Goal: Obtain resource: Obtain resource

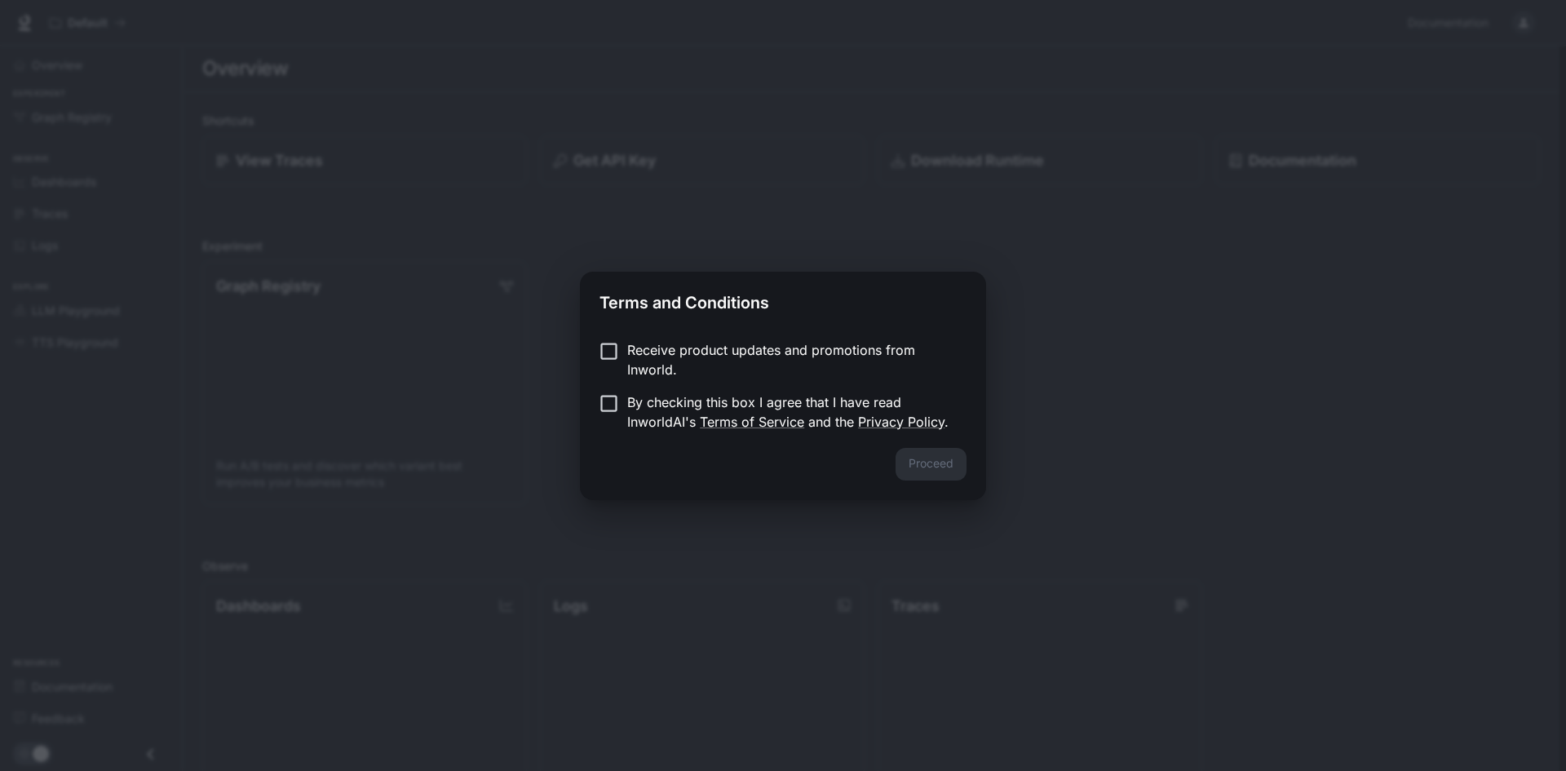
click at [653, 352] on p "Receive product updates and promotions from Inworld." at bounding box center [790, 359] width 326 height 39
click at [639, 391] on form "Receive product updates and promotions from Inworld. By checking this box I agr…" at bounding box center [783, 385] width 367 height 91
click at [631, 404] on p "By checking this box I agree that I have read InworldAI's Terms of Service and …" at bounding box center [790, 411] width 326 height 39
click at [932, 463] on button "Proceed" at bounding box center [931, 464] width 71 height 33
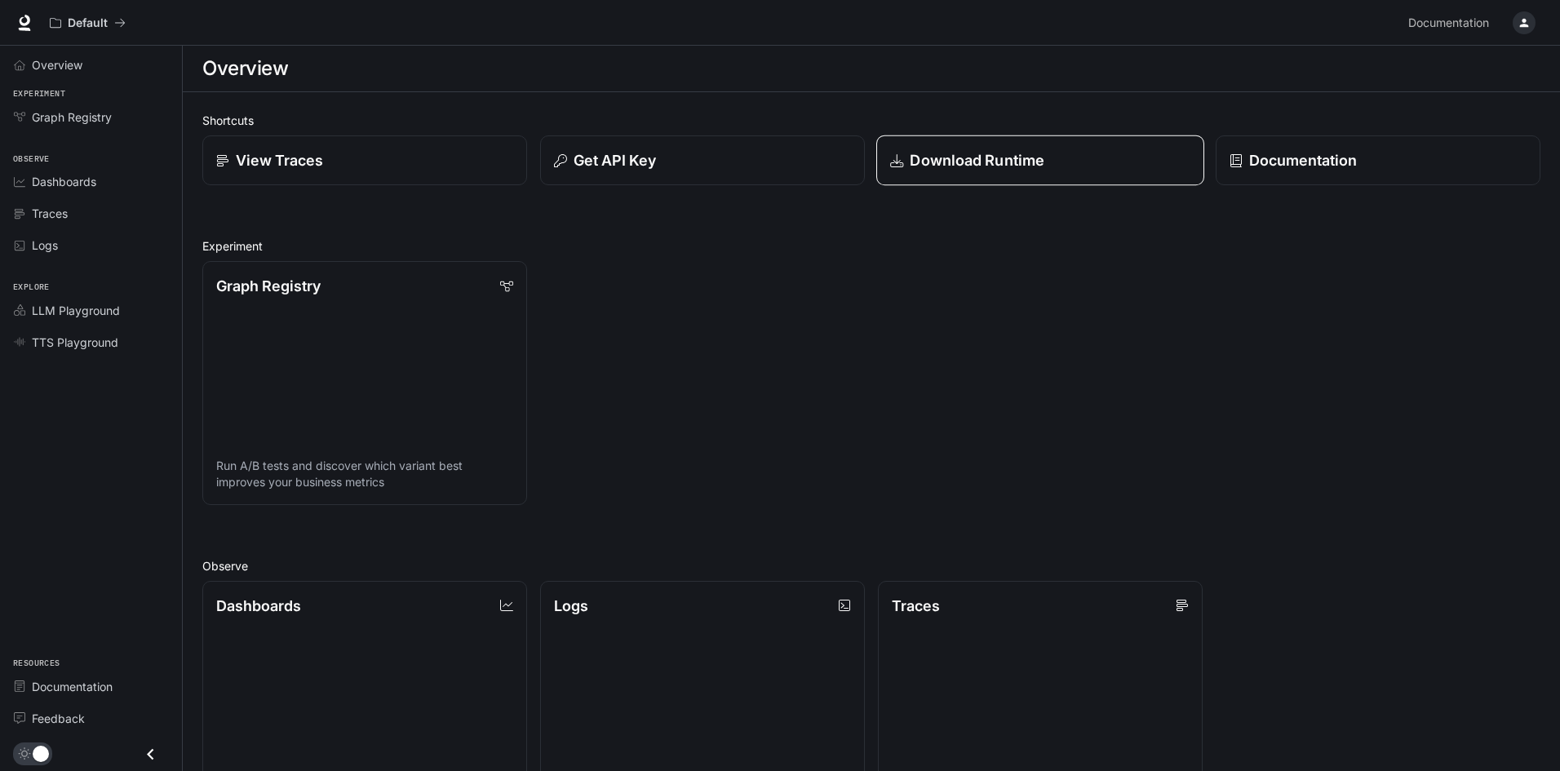
click at [1077, 174] on link "Download Runtime" at bounding box center [1040, 160] width 328 height 51
click at [1056, 158] on div "Download Runtime" at bounding box center [1040, 160] width 300 height 22
click at [937, 164] on p "Download Runtime" at bounding box center [977, 160] width 135 height 22
click at [684, 151] on div "Get API Key" at bounding box center [702, 160] width 300 height 22
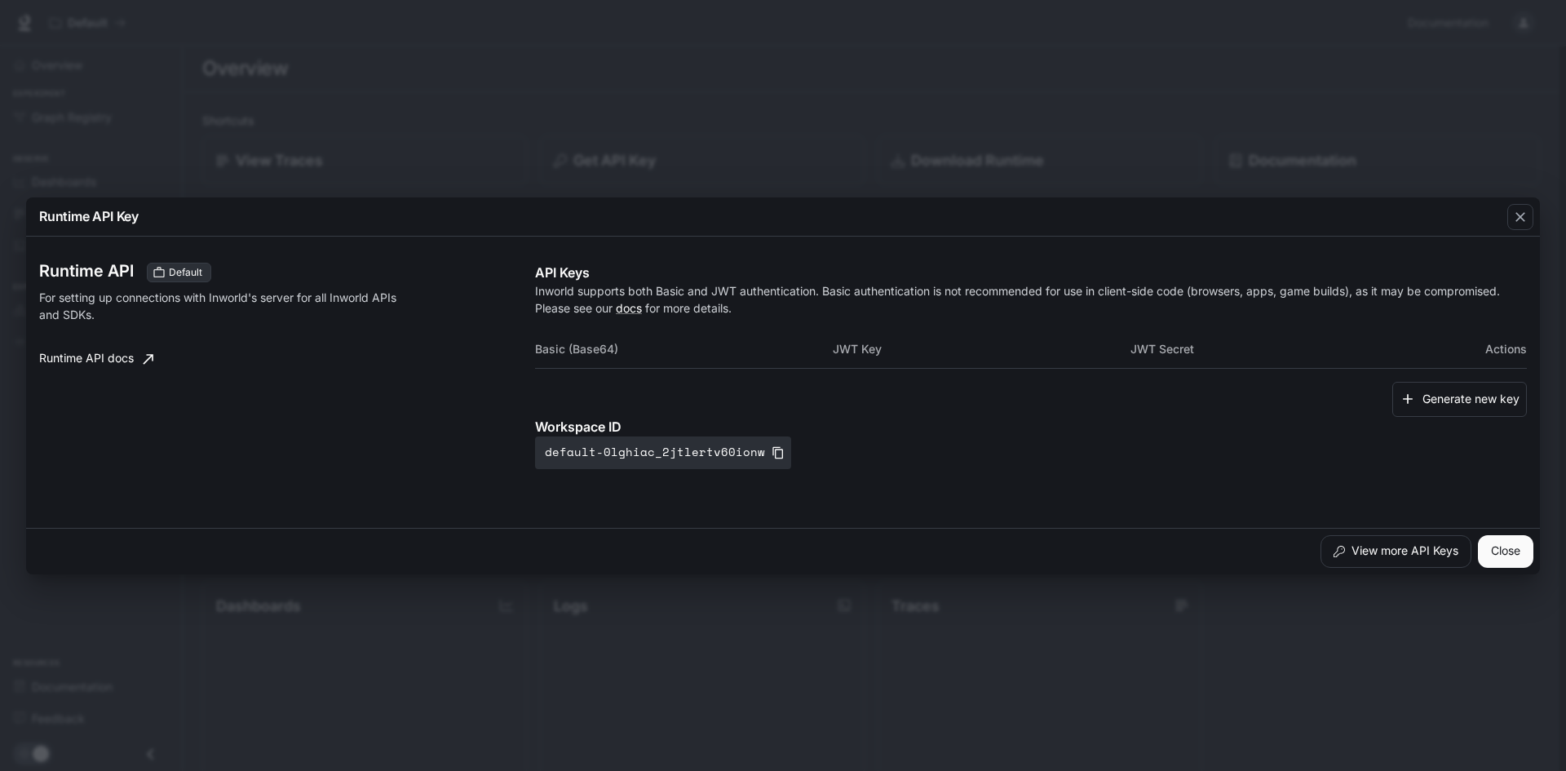
click at [611, 351] on th "Basic (Base64)" at bounding box center [684, 349] width 298 height 39
click at [870, 357] on th "JWT Key" at bounding box center [982, 349] width 298 height 39
click at [1167, 344] on th "JWT Secret" at bounding box center [1280, 349] width 298 height 39
click at [1519, 216] on icon "button" at bounding box center [1520, 217] width 16 height 16
